Goal: Find specific page/section: Find specific page/section

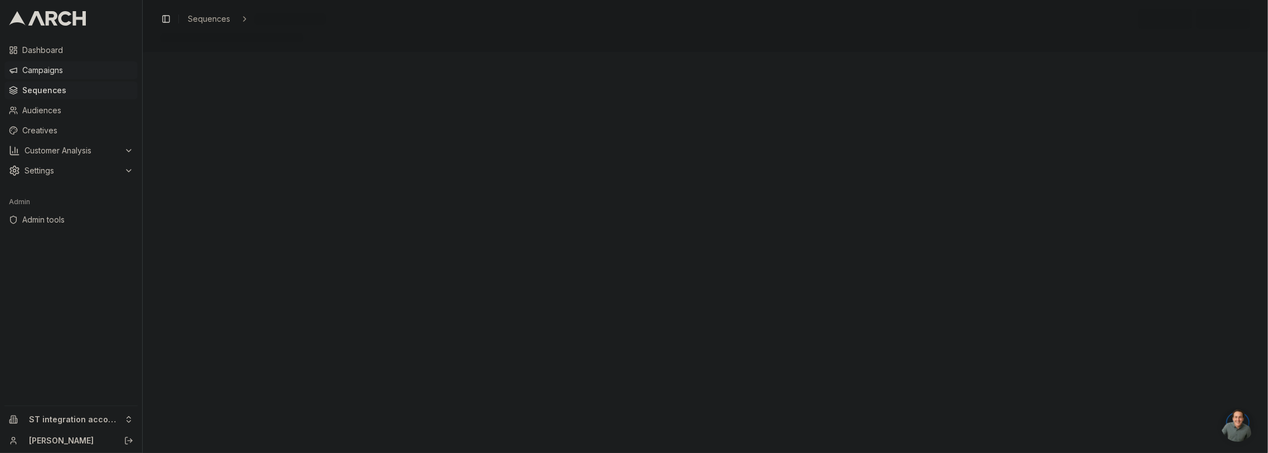
click at [62, 67] on span "Campaigns" at bounding box center [77, 70] width 111 height 11
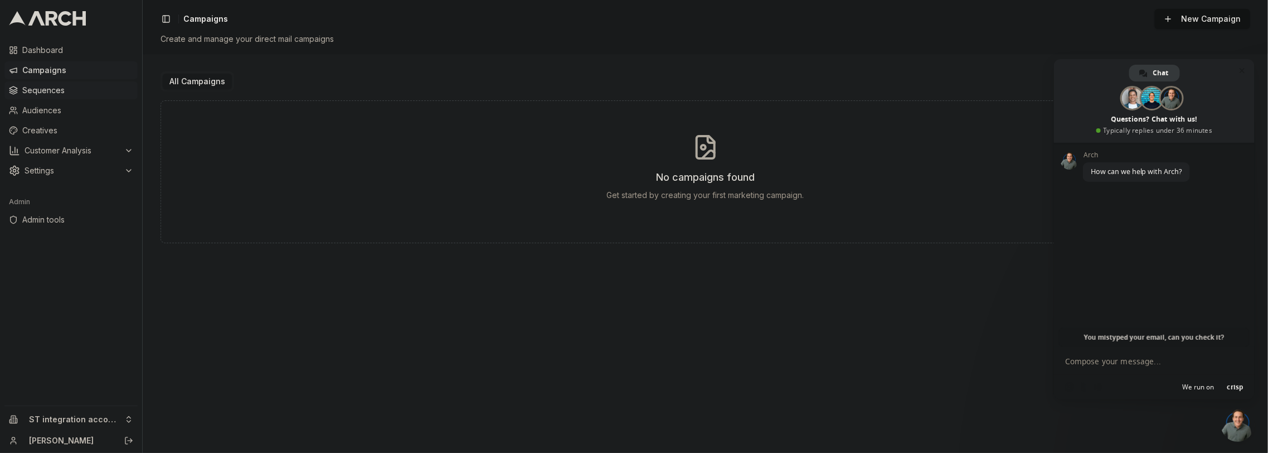
click at [66, 95] on span "Sequences" at bounding box center [77, 90] width 111 height 11
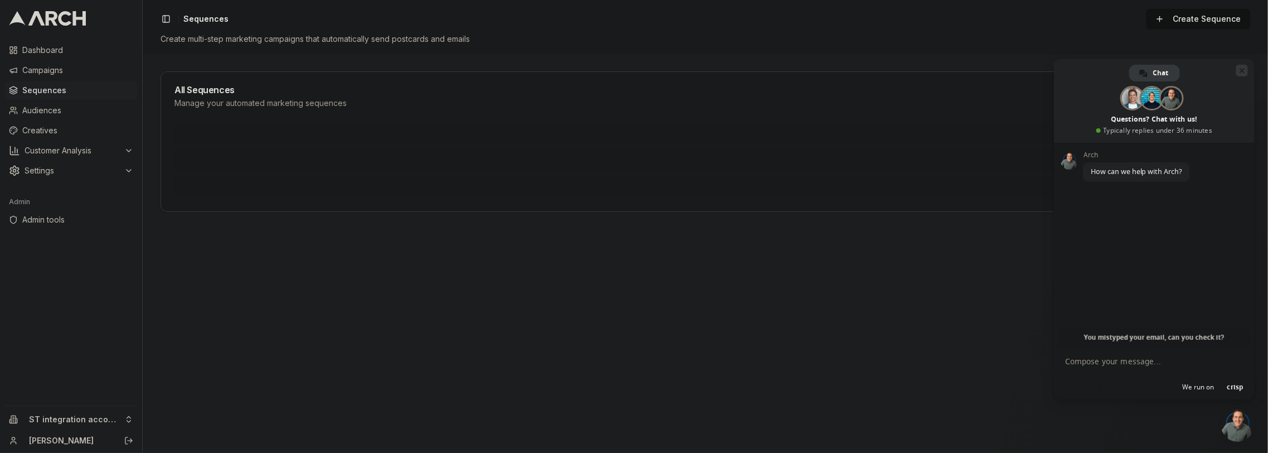
click at [1245, 71] on span "Close chat" at bounding box center [1243, 71] width 12 height 12
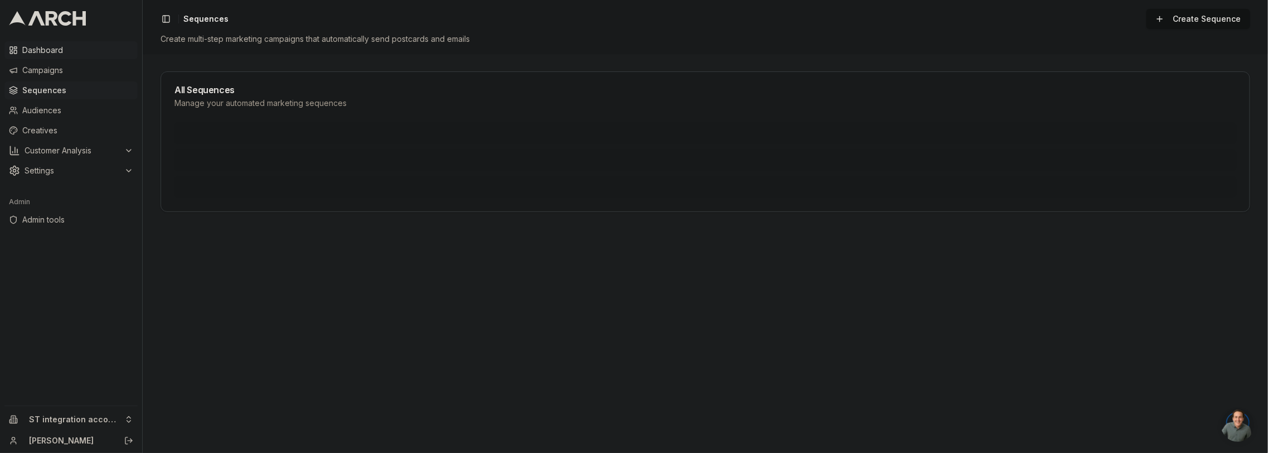
click at [82, 42] on link "Dashboard" at bounding box center [70, 50] width 133 height 18
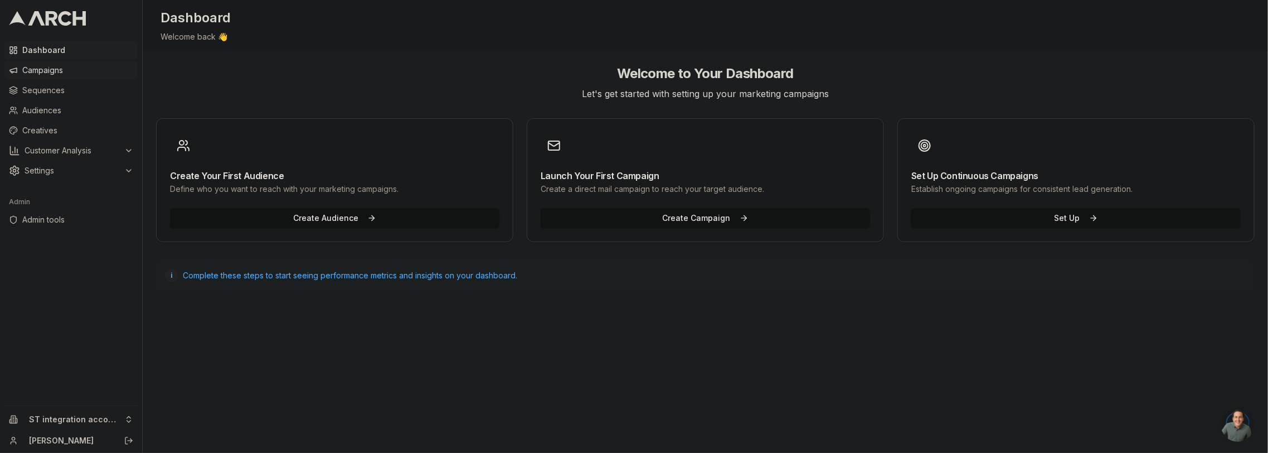
click at [94, 70] on span "Campaigns" at bounding box center [77, 70] width 111 height 11
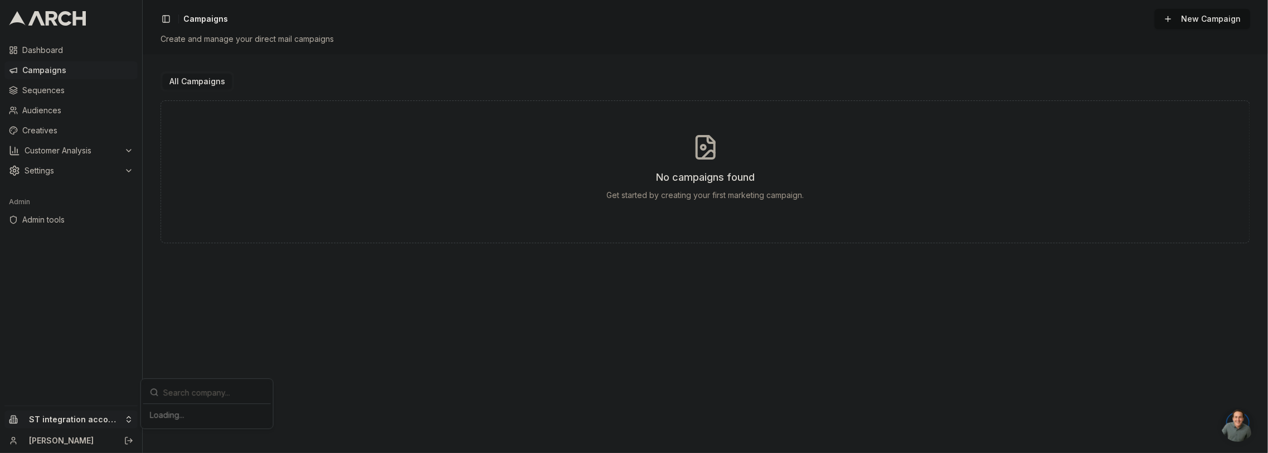
click at [114, 419] on html "Dashboard Campaigns Sequences Audiences Creatives Customer Analysis Settings Ad…" at bounding box center [634, 226] width 1268 height 453
click at [192, 357] on div "[PERSON_NAME] and Sons" at bounding box center [207, 366] width 123 height 29
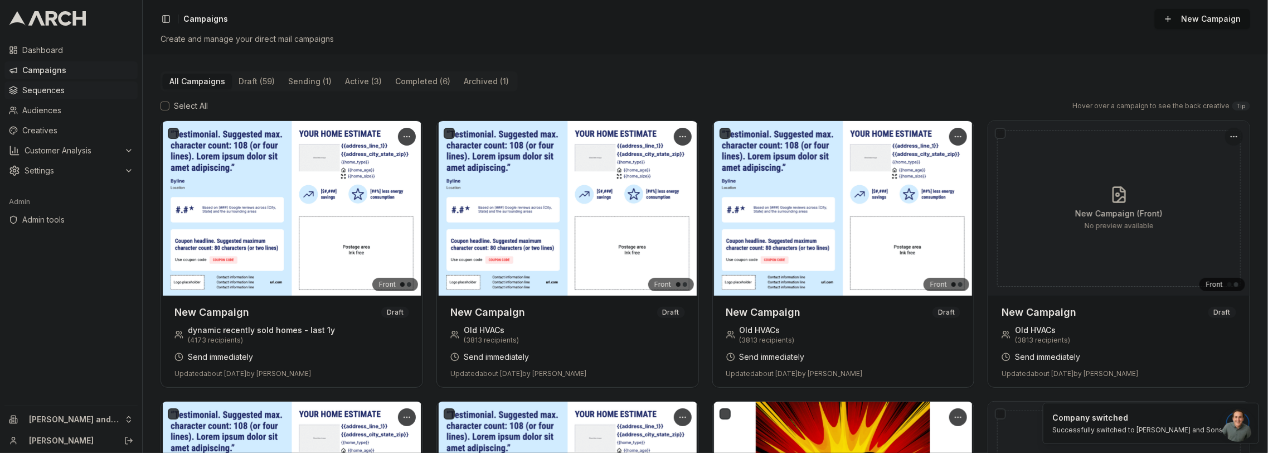
click at [74, 90] on span "Sequences" at bounding box center [77, 90] width 111 height 11
